Goal: Information Seeking & Learning: Learn about a topic

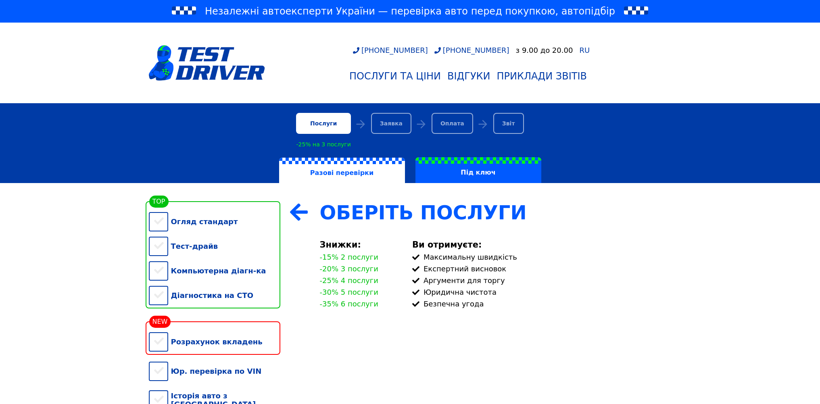
scroll to position [54, 0]
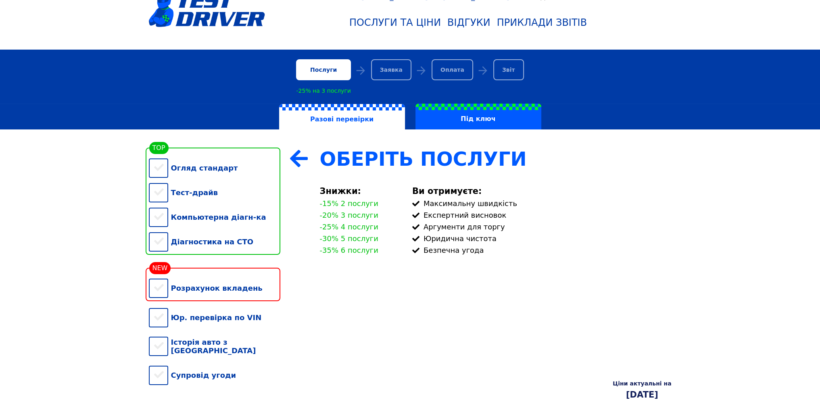
click at [161, 246] on div "Діагностика на СТО" at bounding box center [214, 241] width 131 height 25
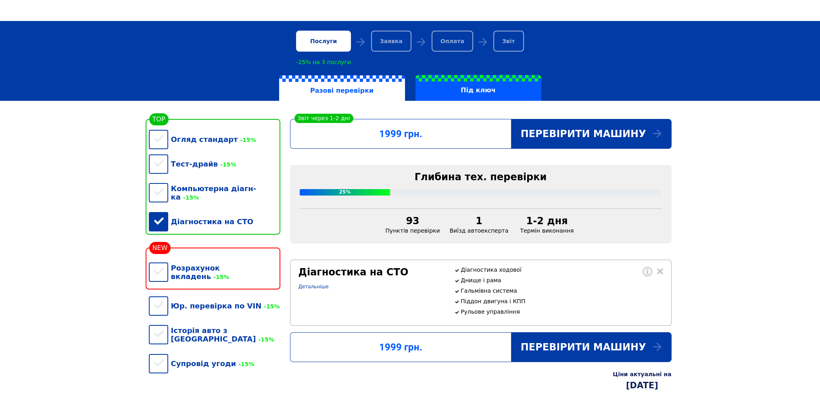
scroll to position [107, 0]
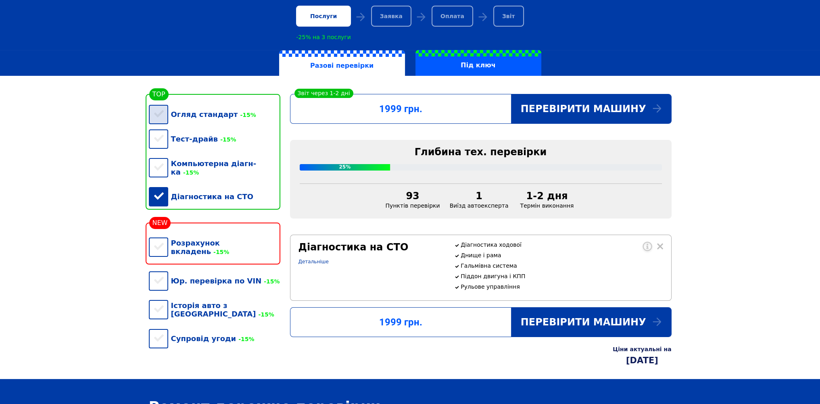
click at [161, 119] on div "Огляд стандарт -15%" at bounding box center [214, 114] width 131 height 25
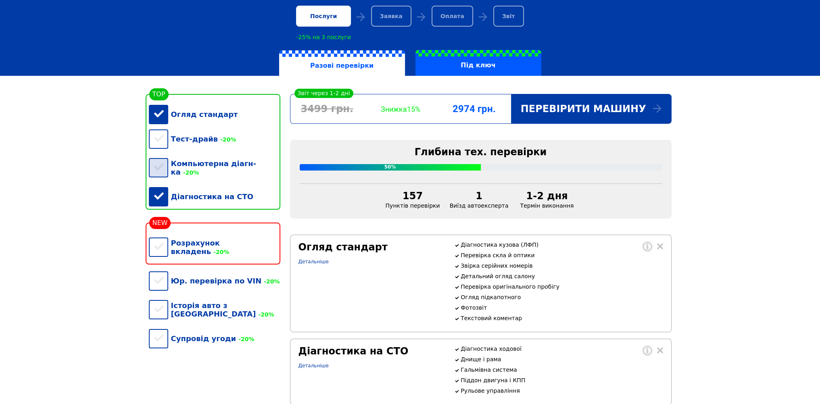
click at [157, 167] on div "Компьютерна діагн-ка -20%" at bounding box center [214, 167] width 131 height 33
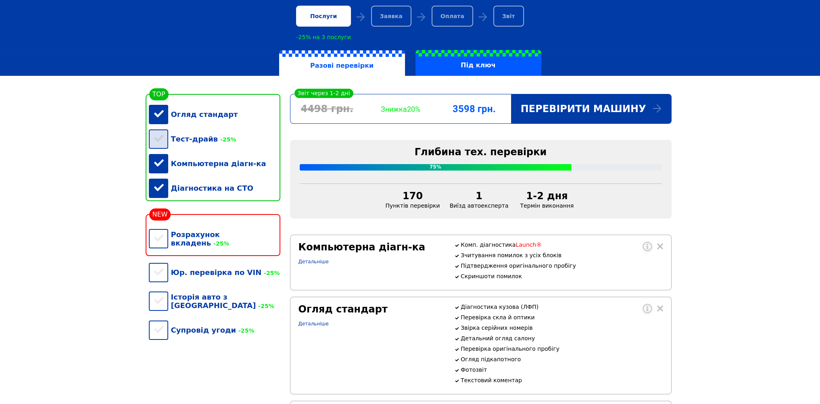
click at [159, 140] on div "Тест-драйв -25%" at bounding box center [214, 139] width 131 height 25
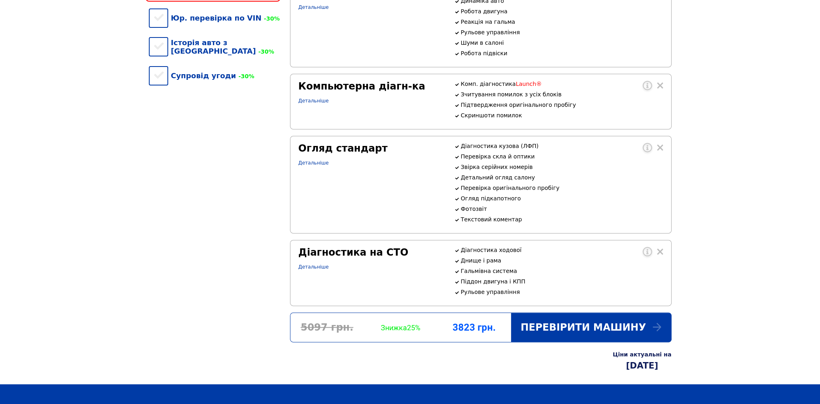
scroll to position [430, 0]
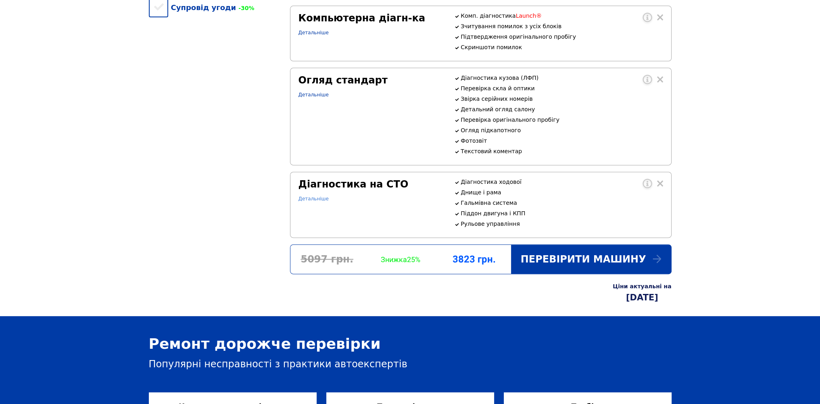
click at [314, 202] on link "Детальніше" at bounding box center [313, 199] width 30 height 6
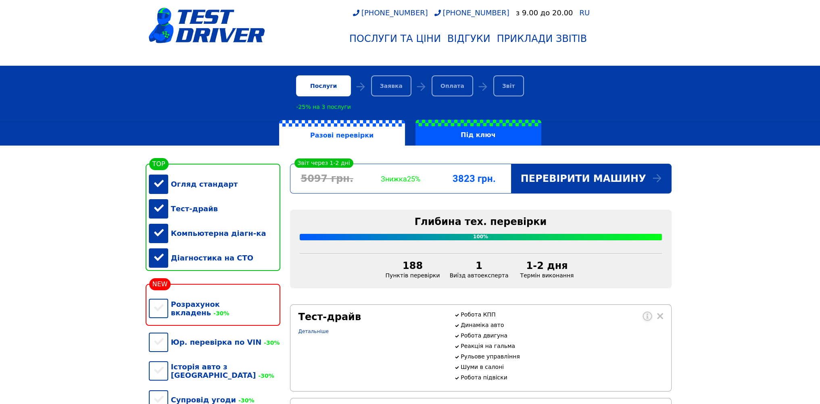
scroll to position [0, 0]
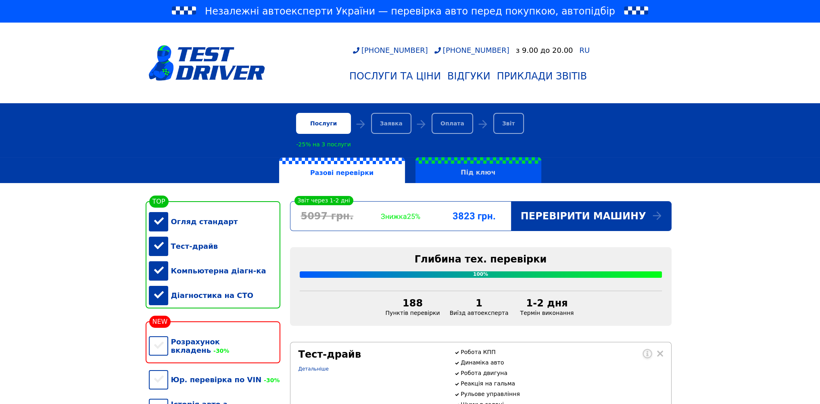
click at [484, 174] on label "Під ключ" at bounding box center [478, 170] width 126 height 26
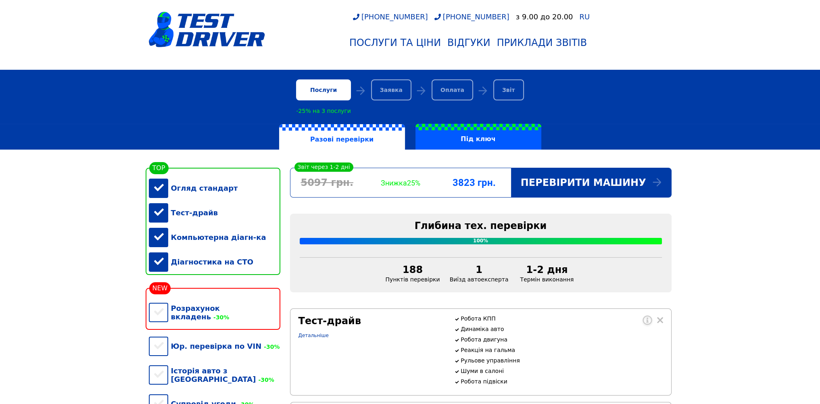
scroll to position [54, 0]
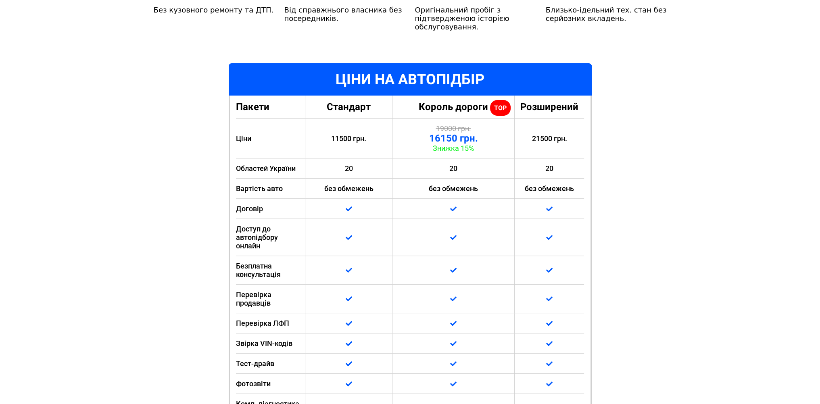
scroll to position [107, 0]
